Goal: Find specific page/section: Find specific page/section

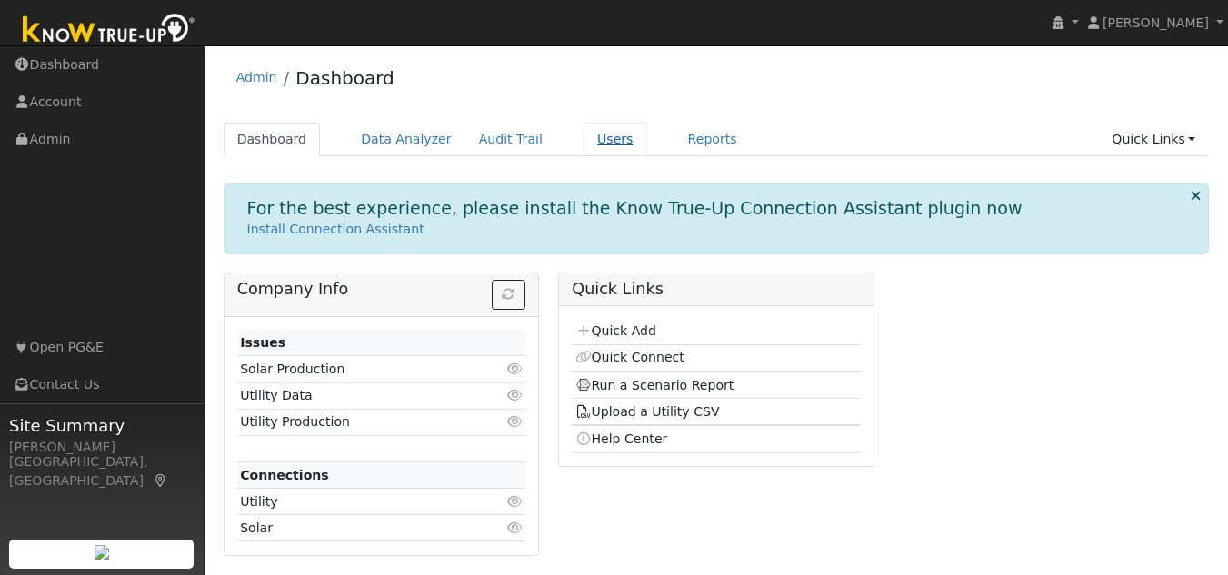
click at [593, 137] on link "Users" at bounding box center [615, 140] width 64 height 34
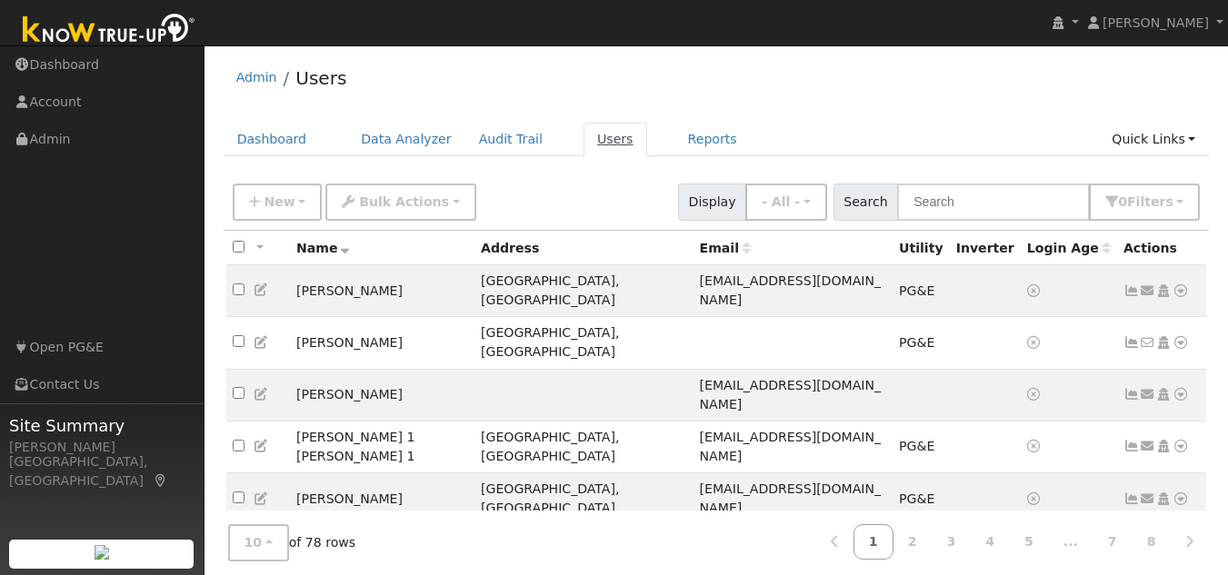
click at [583, 135] on link "Users" at bounding box center [615, 140] width 64 height 34
click at [583, 136] on link "Users" at bounding box center [615, 140] width 64 height 34
click at [996, 212] on input "text" at bounding box center [993, 202] width 193 height 37
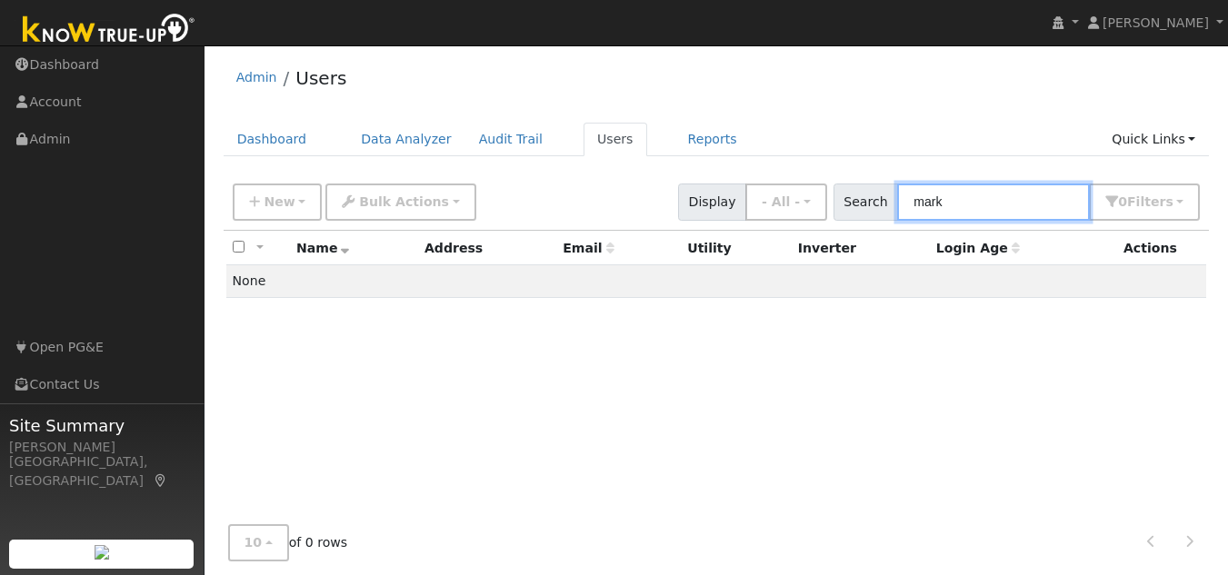
click at [1014, 206] on input "mark" at bounding box center [993, 202] width 193 height 37
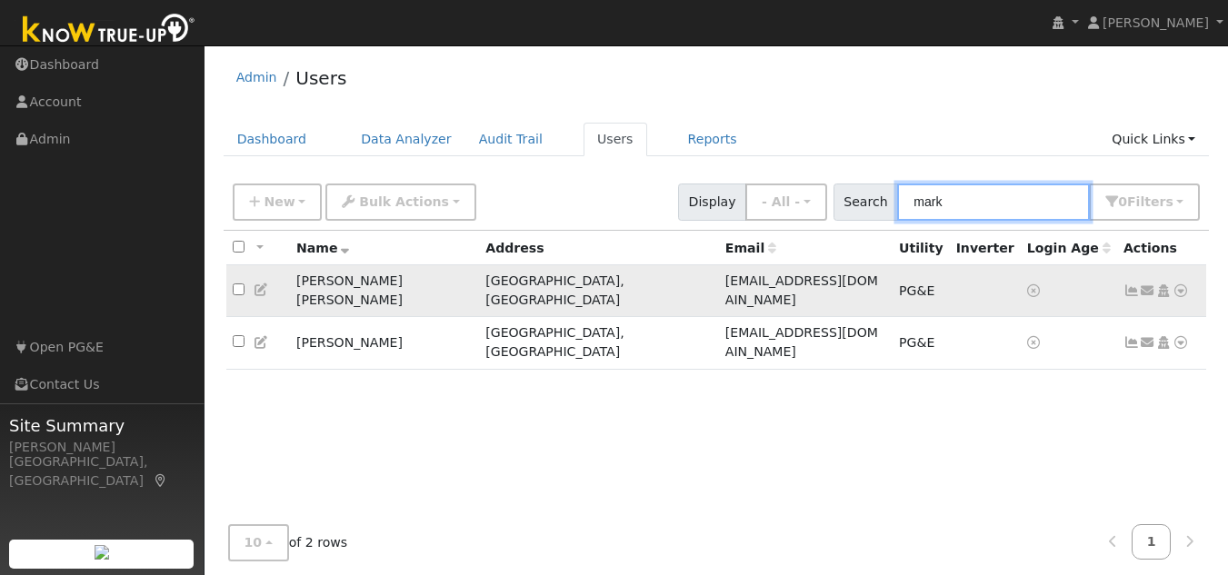
type input "mark"
click at [1176, 284] on icon at bounding box center [1180, 290] width 16 height 13
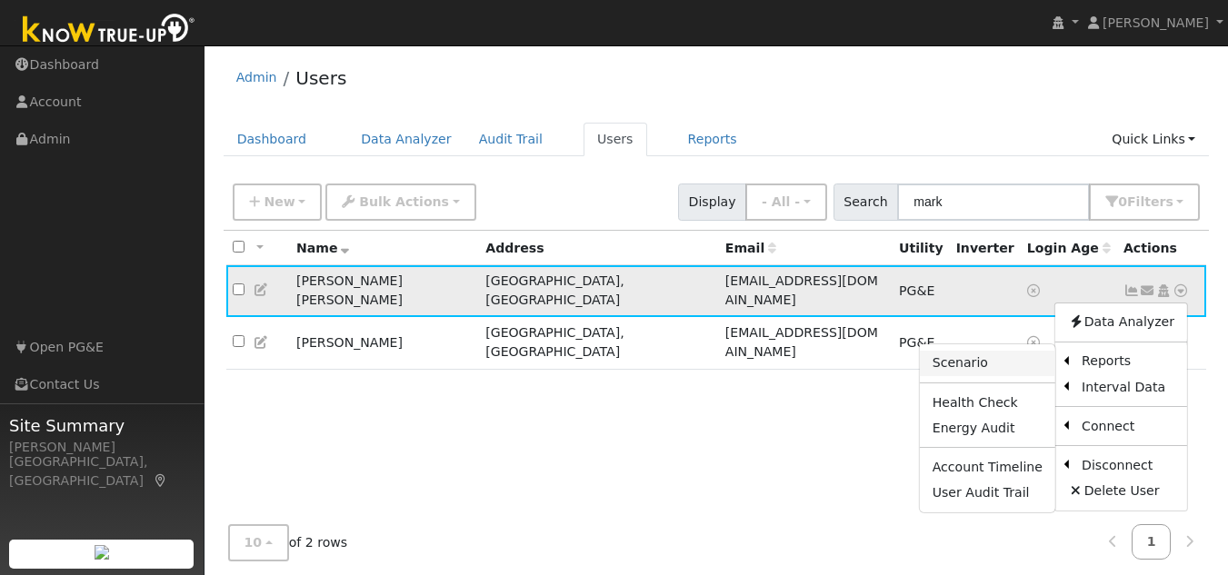
click at [982, 363] on link "Scenario" at bounding box center [987, 363] width 135 height 25
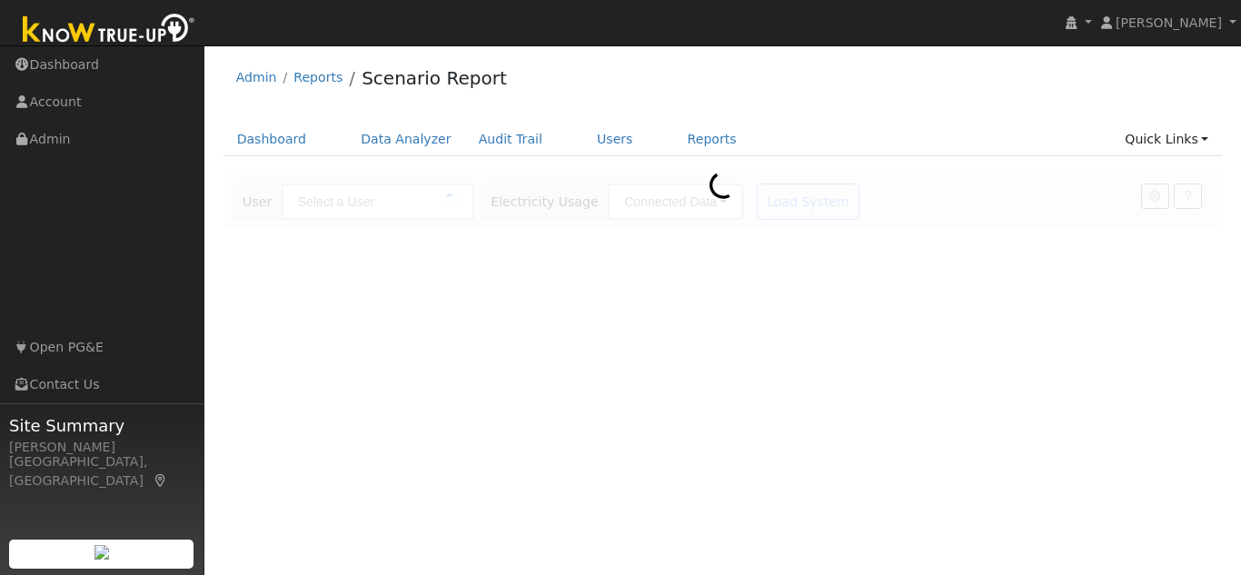
type input "[PERSON_NAME] [PERSON_NAME]"
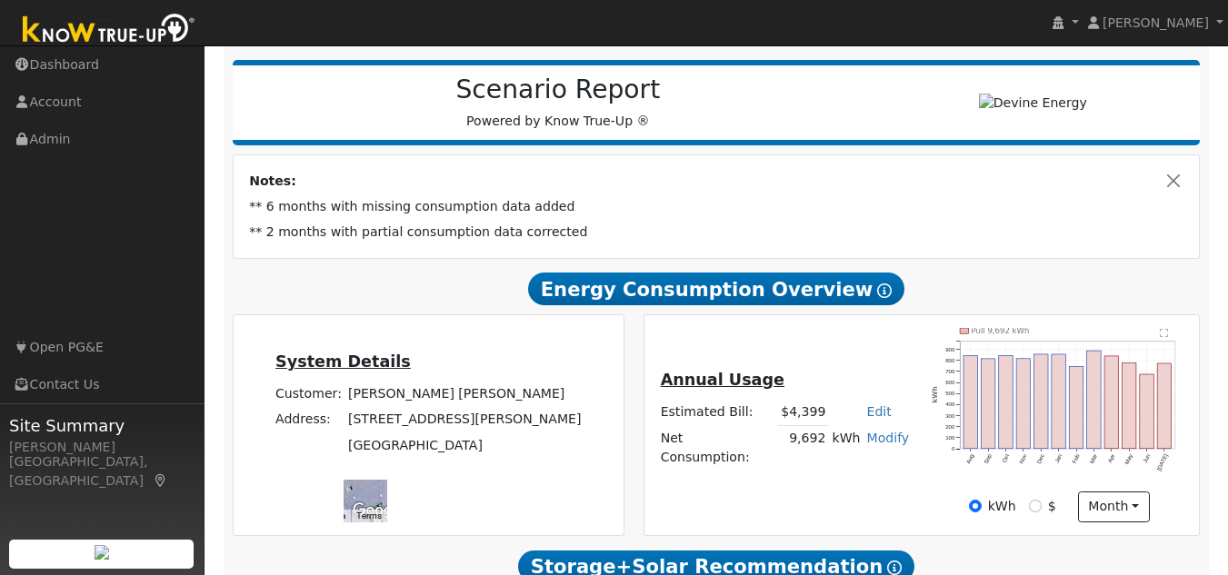
scroll to position [273, 0]
